Goal: Transaction & Acquisition: Purchase product/service

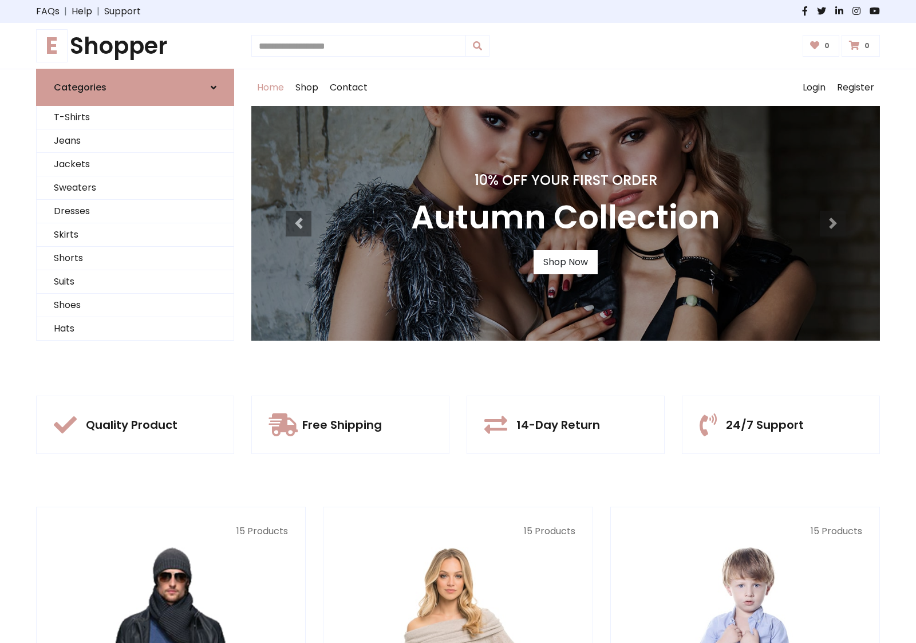
click at [458, 321] on div "10% Off Your First Order Autumn Collection Shop Now" at bounding box center [565, 223] width 629 height 235
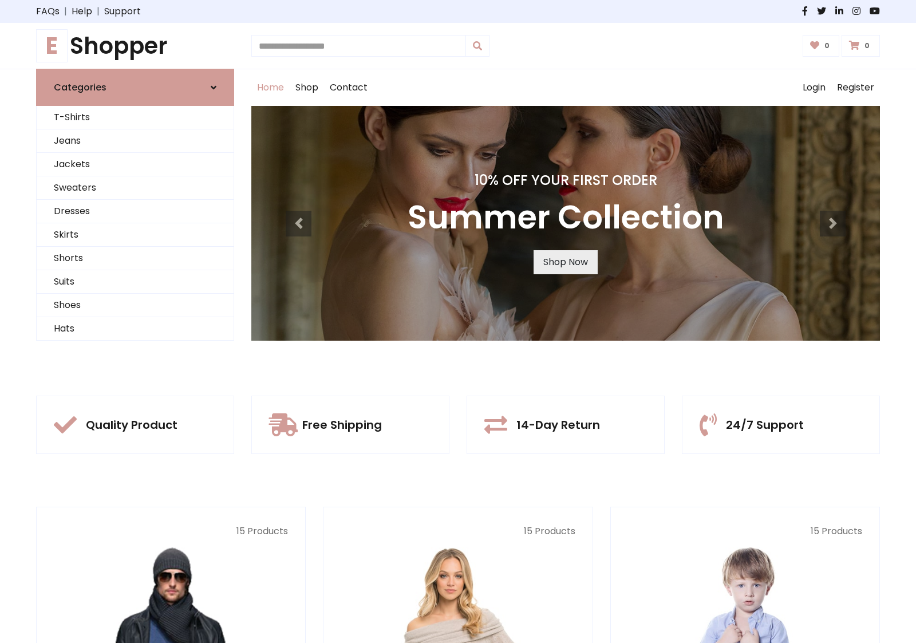
click at [565, 262] on link "Shop Now" at bounding box center [566, 262] width 64 height 24
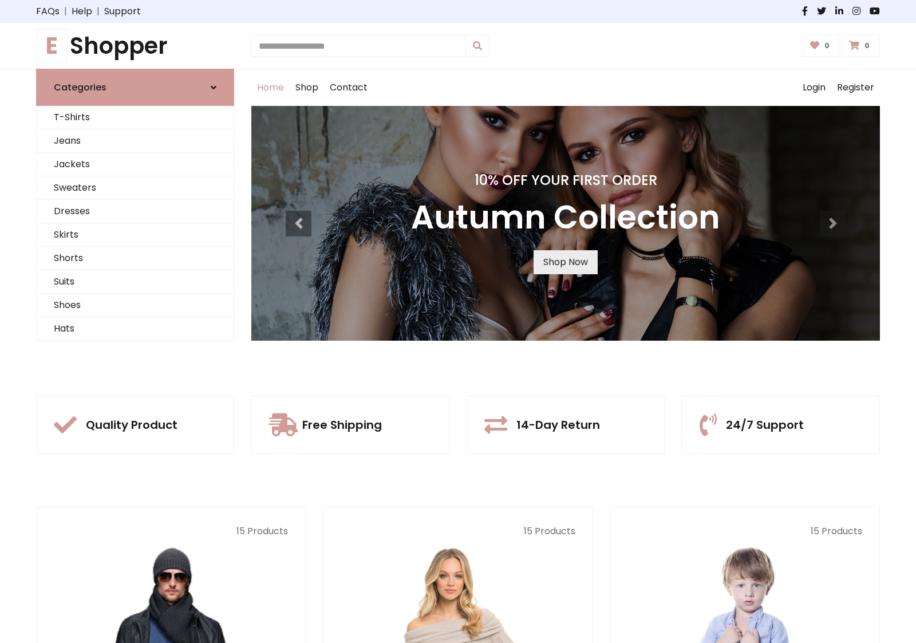
click at [565, 262] on link "Shop Now" at bounding box center [566, 262] width 64 height 24
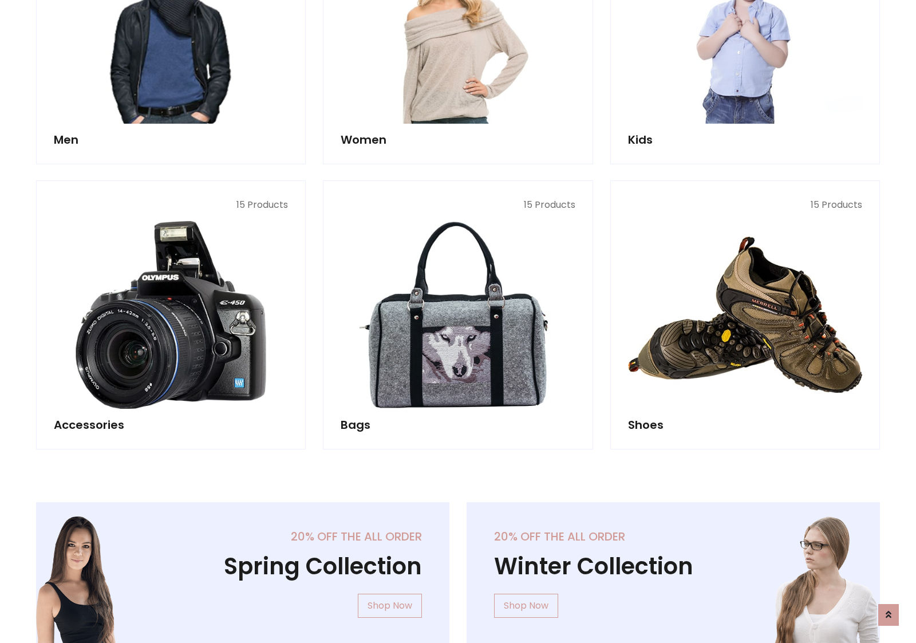
scroll to position [1142, 0]
